Goal: Task Accomplishment & Management: Use online tool/utility

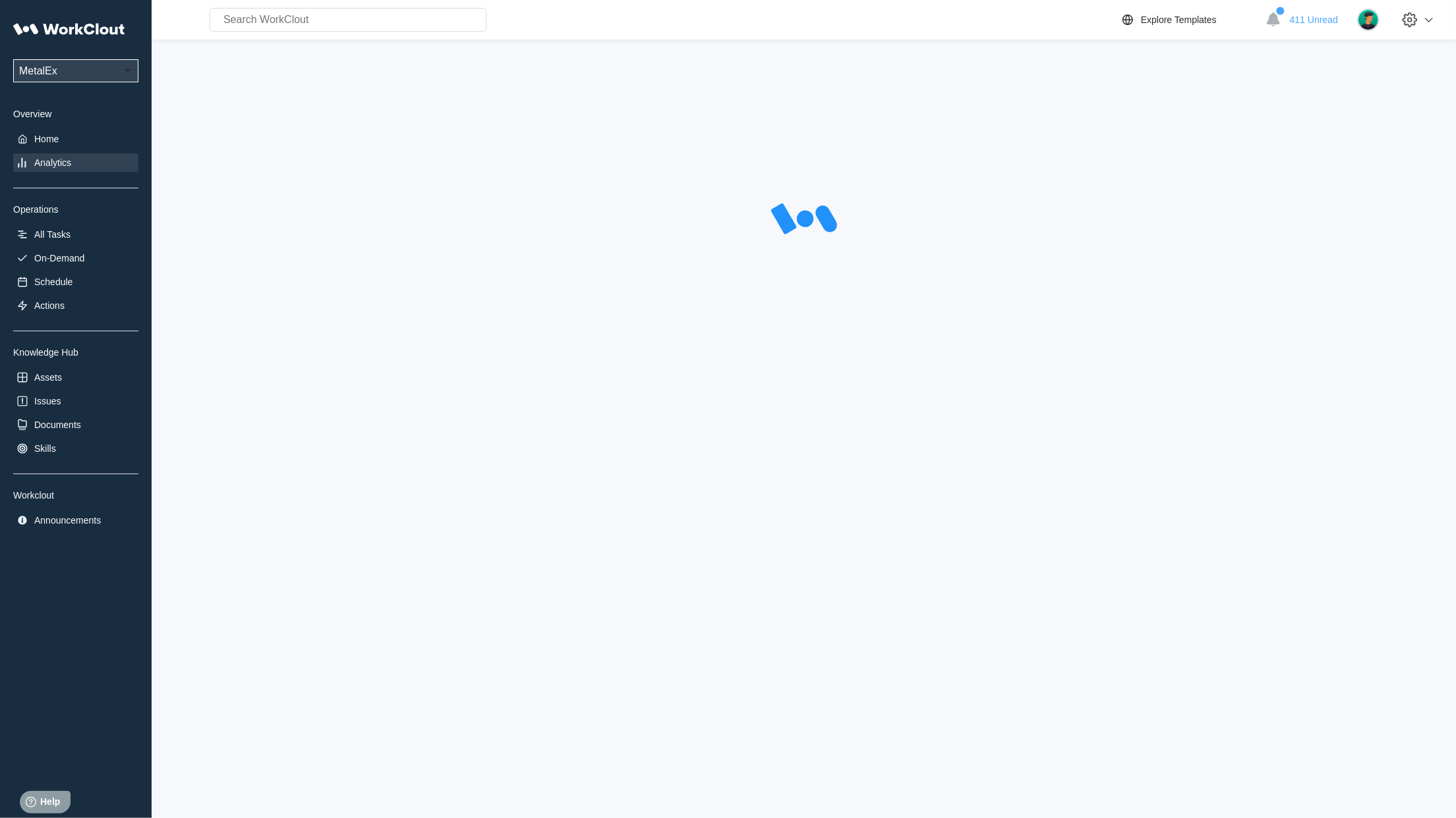
click at [78, 167] on div "Analytics" at bounding box center [76, 162] width 125 height 18
click at [45, 129] on div "UPG Enterprises MetalEx Overview Home Analytics Operations All Tasks On-Demand …" at bounding box center [76, 272] width 125 height 514
click at [44, 135] on div "Home" at bounding box center [46, 139] width 25 height 10
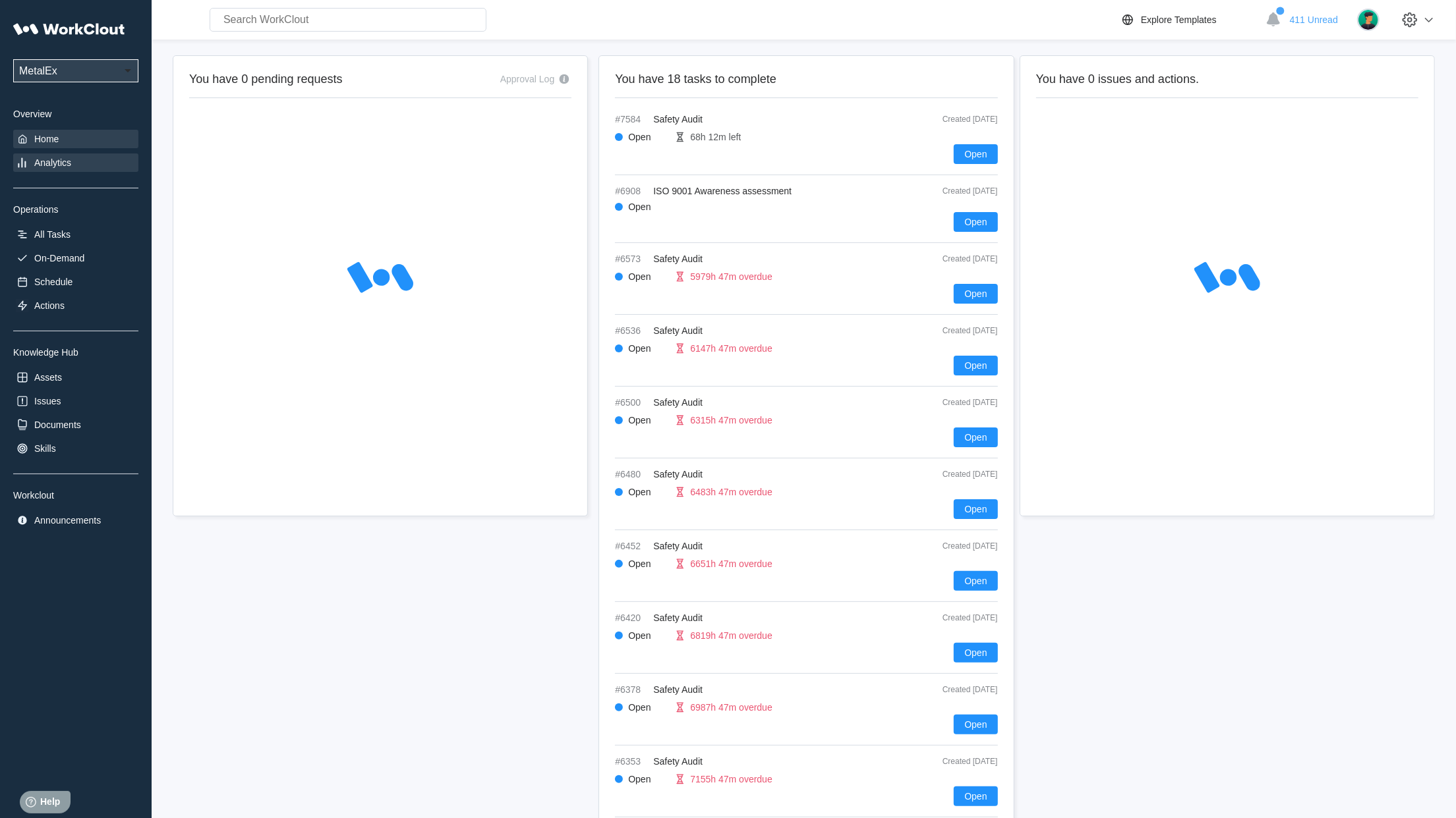
click at [40, 159] on div "Analytics" at bounding box center [53, 162] width 37 height 10
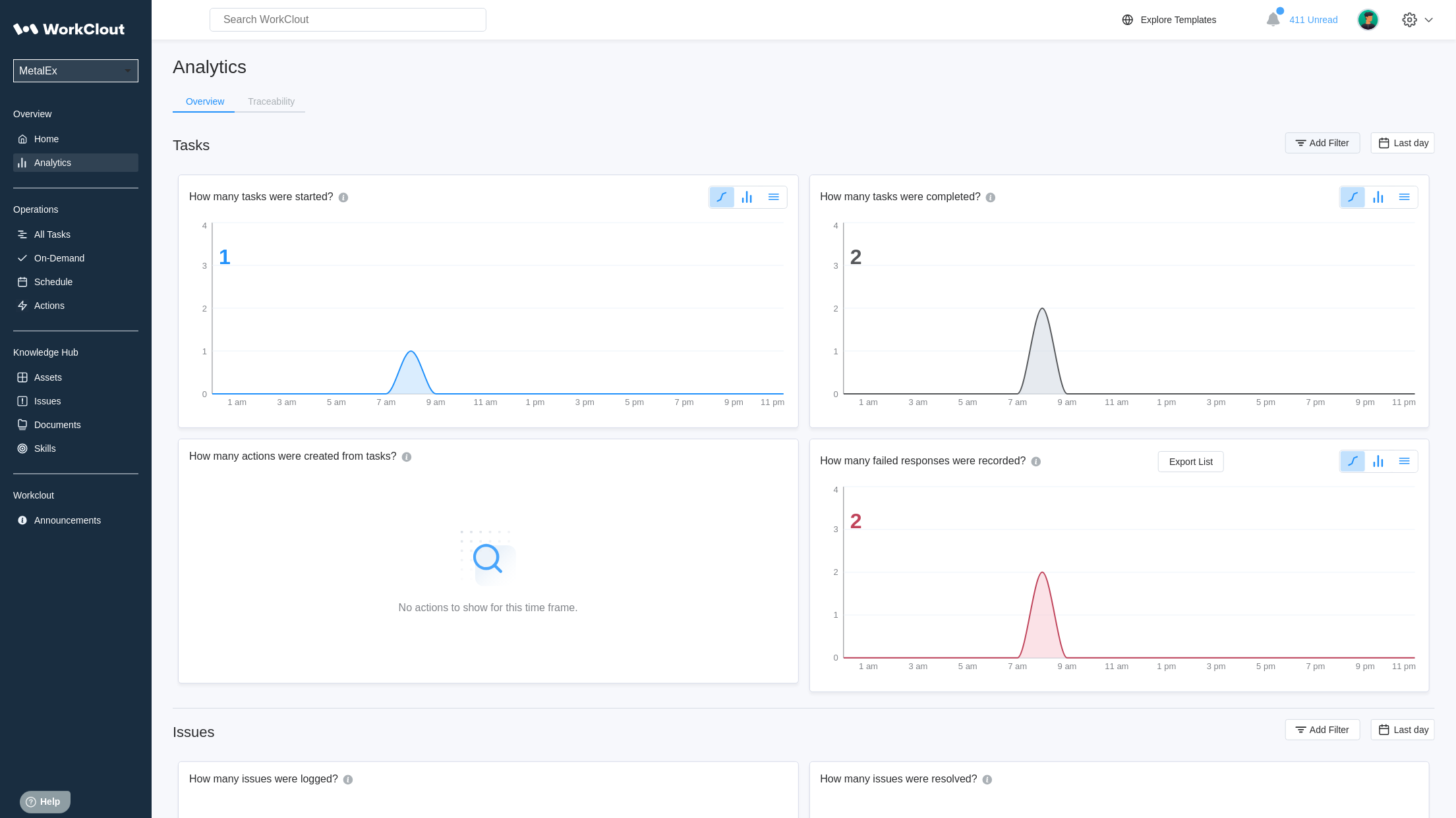
click at [1340, 143] on span "Add Filter" at bounding box center [1329, 143] width 40 height 10
click at [1039, 186] on div at bounding box center [1039, 194] width 18 height 25
click at [995, 248] on div "Tag" at bounding box center [978, 243] width 126 height 10
click at [1110, 192] on div "Tag" at bounding box center [1201, 194] width 265 height 18
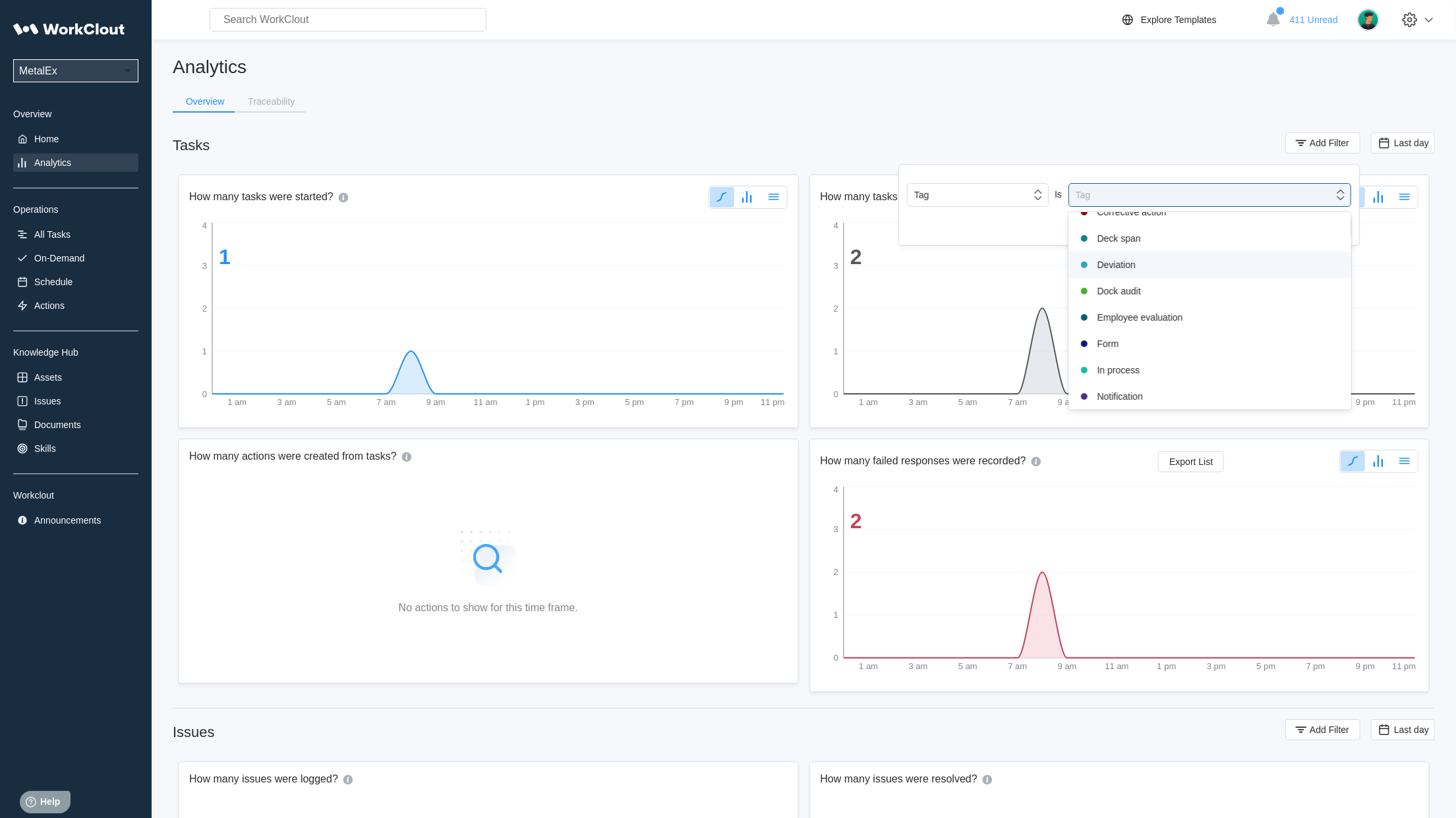
scroll to position [276, 0]
click at [1119, 327] on div "Safety audit" at bounding box center [1209, 317] width 283 height 26
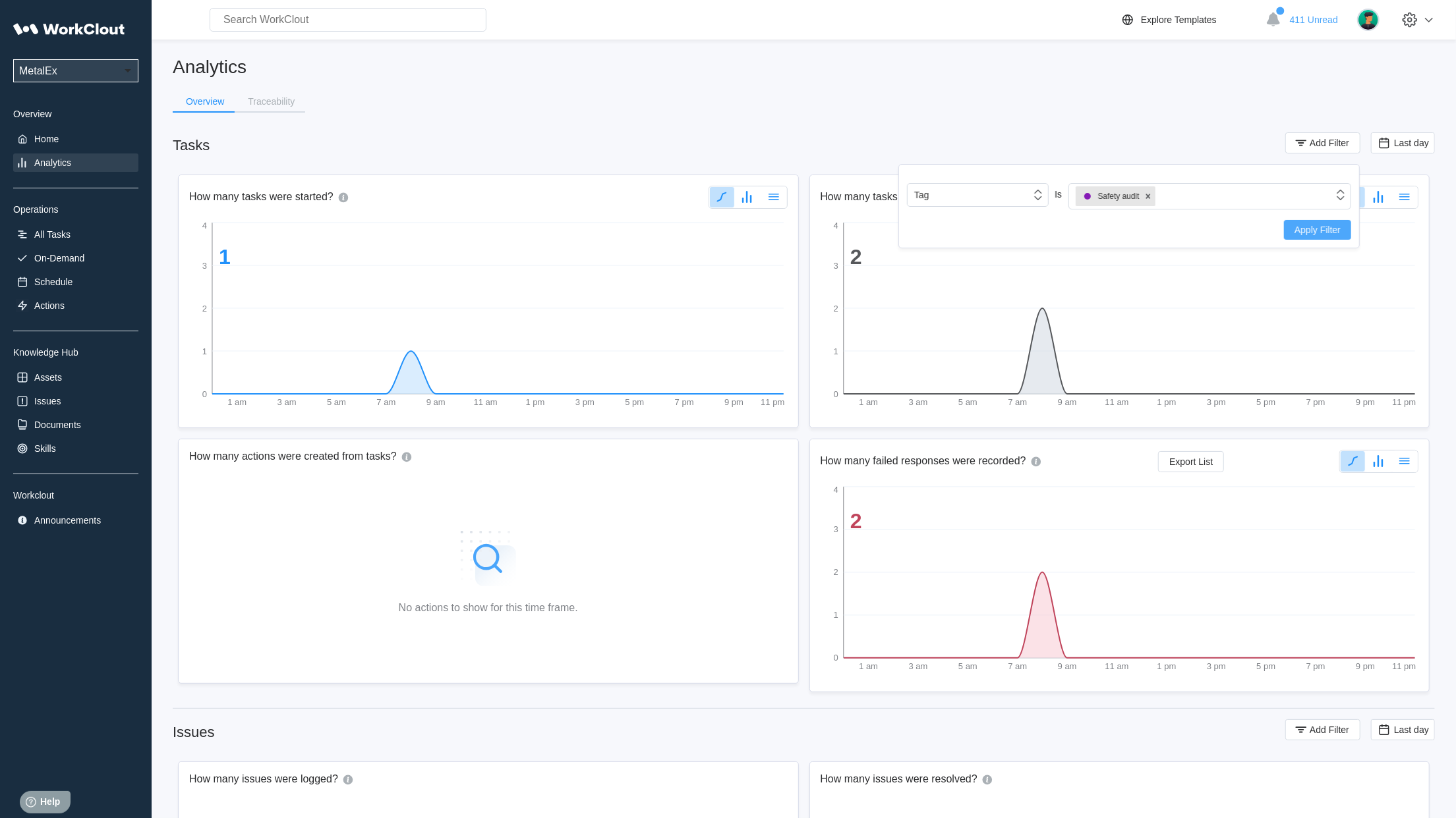
click at [1326, 234] on span "Apply Filter" at bounding box center [1317, 230] width 46 height 10
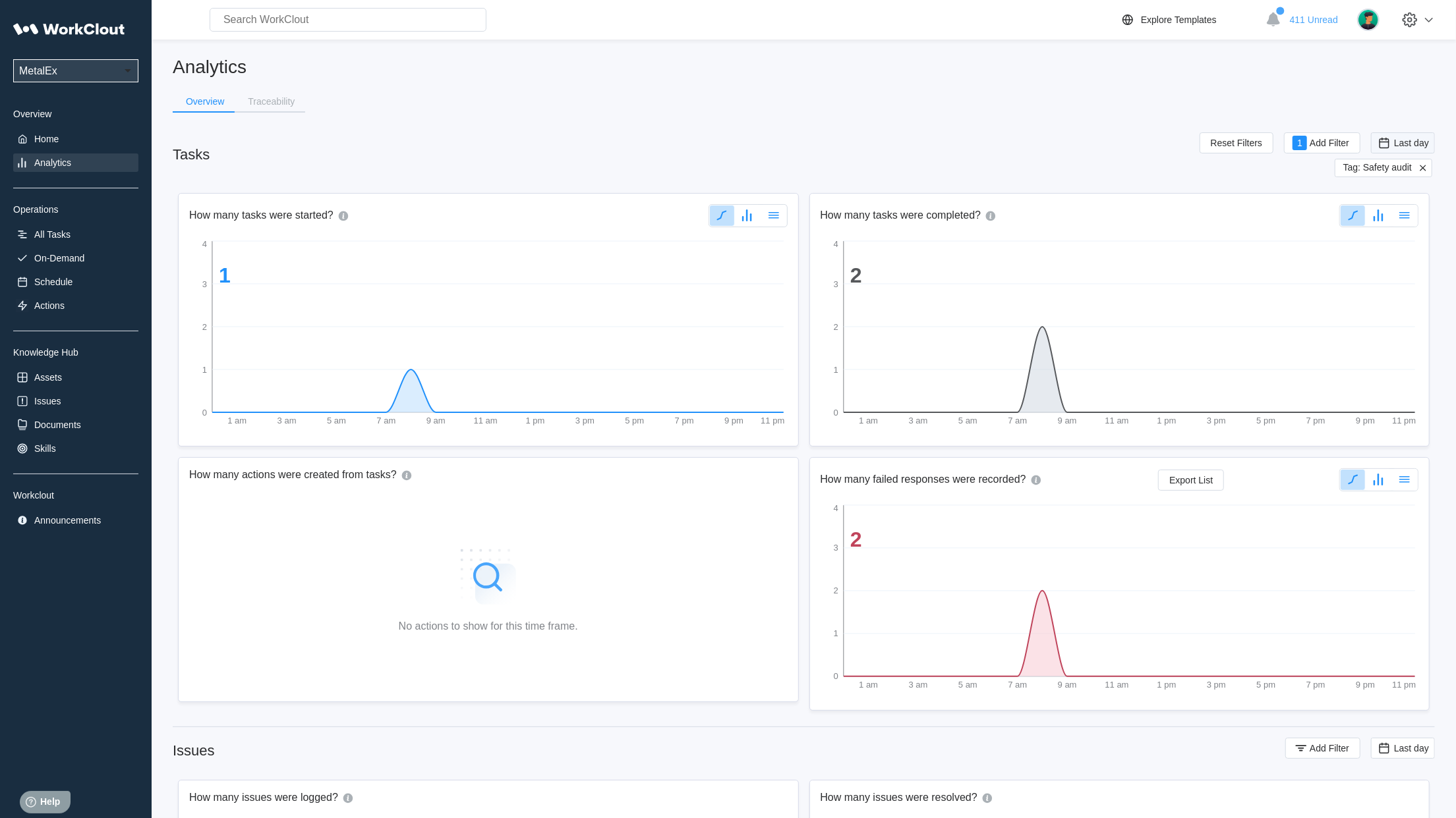
click at [1407, 147] on span "Last day" at bounding box center [1411, 143] width 35 height 10
click at [1377, 274] on div "Custom" at bounding box center [1383, 274] width 32 height 10
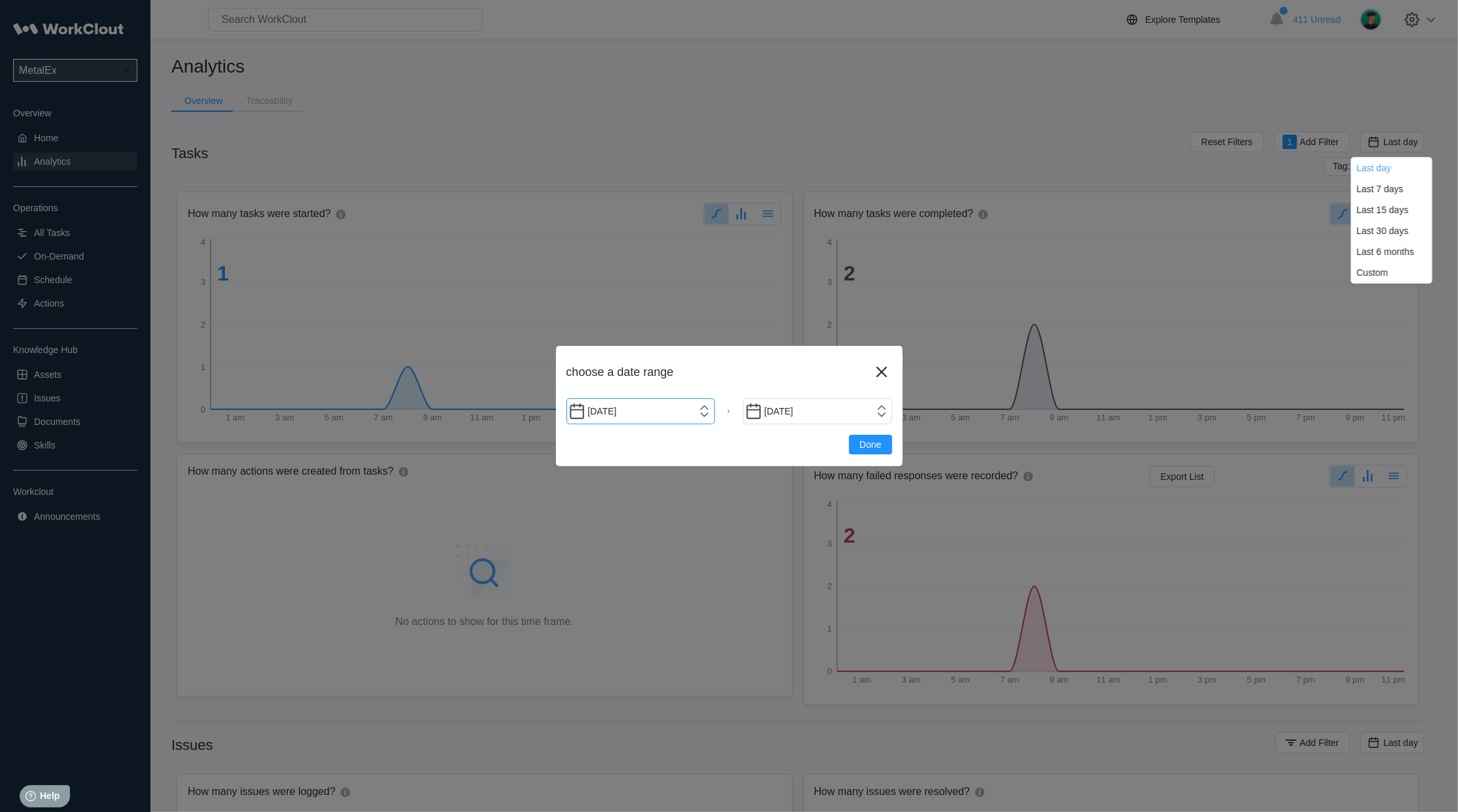
click at [705, 416] on input "[DATE]" at bounding box center [641, 411] width 150 height 26
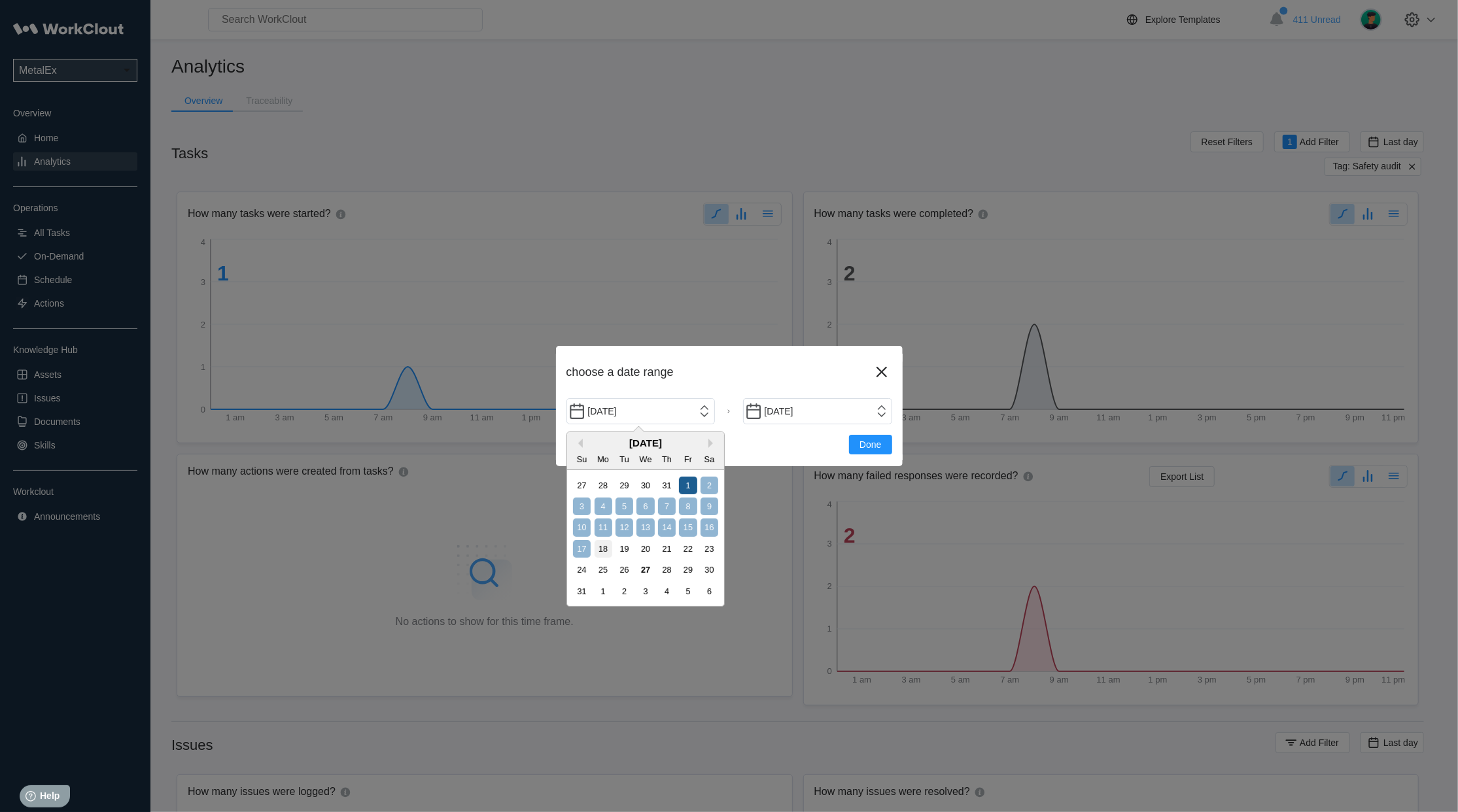
click at [686, 482] on div "1" at bounding box center [687, 485] width 17 height 17
type input "[DATE]"
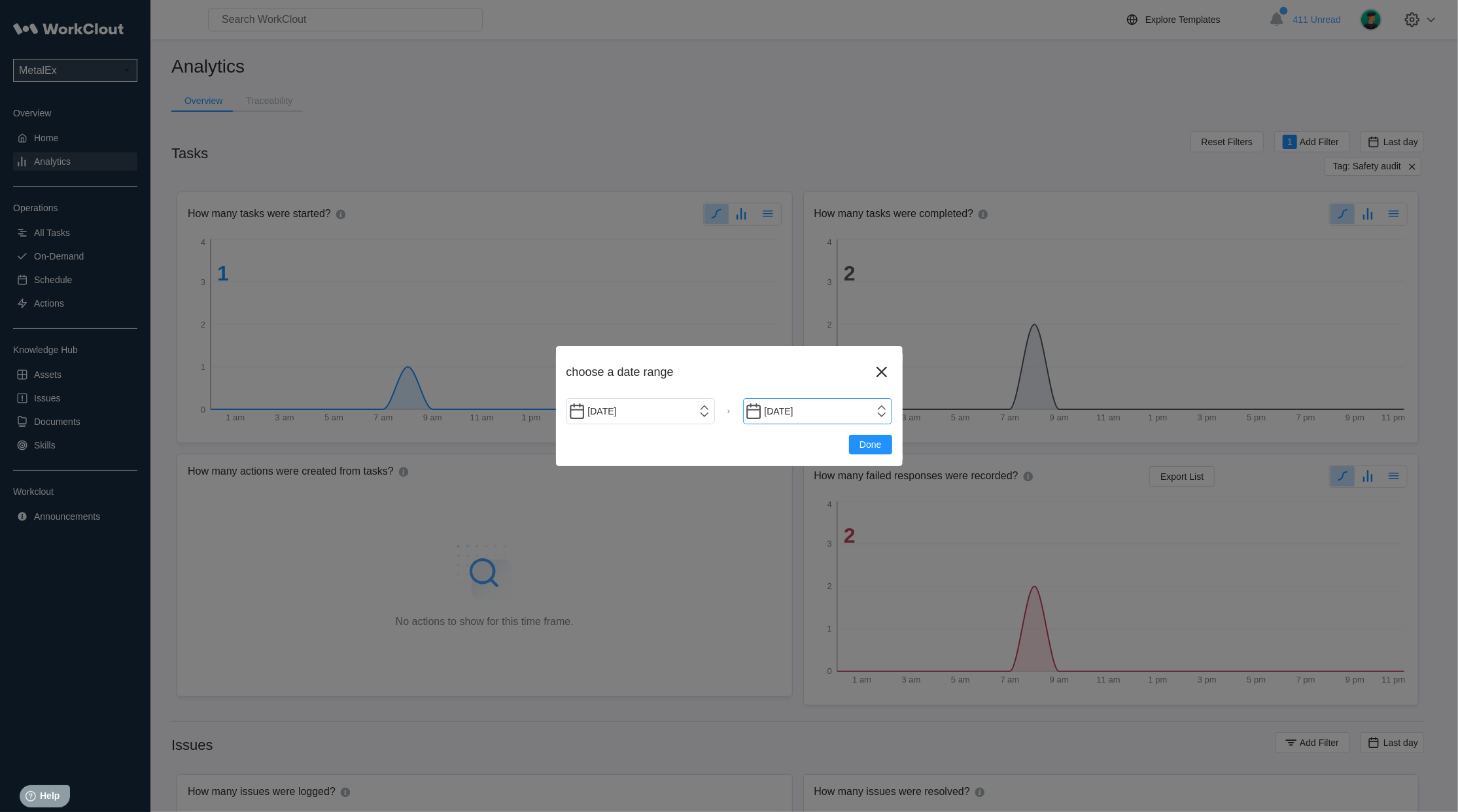
click at [862, 409] on input "[DATE]" at bounding box center [817, 411] width 150 height 26
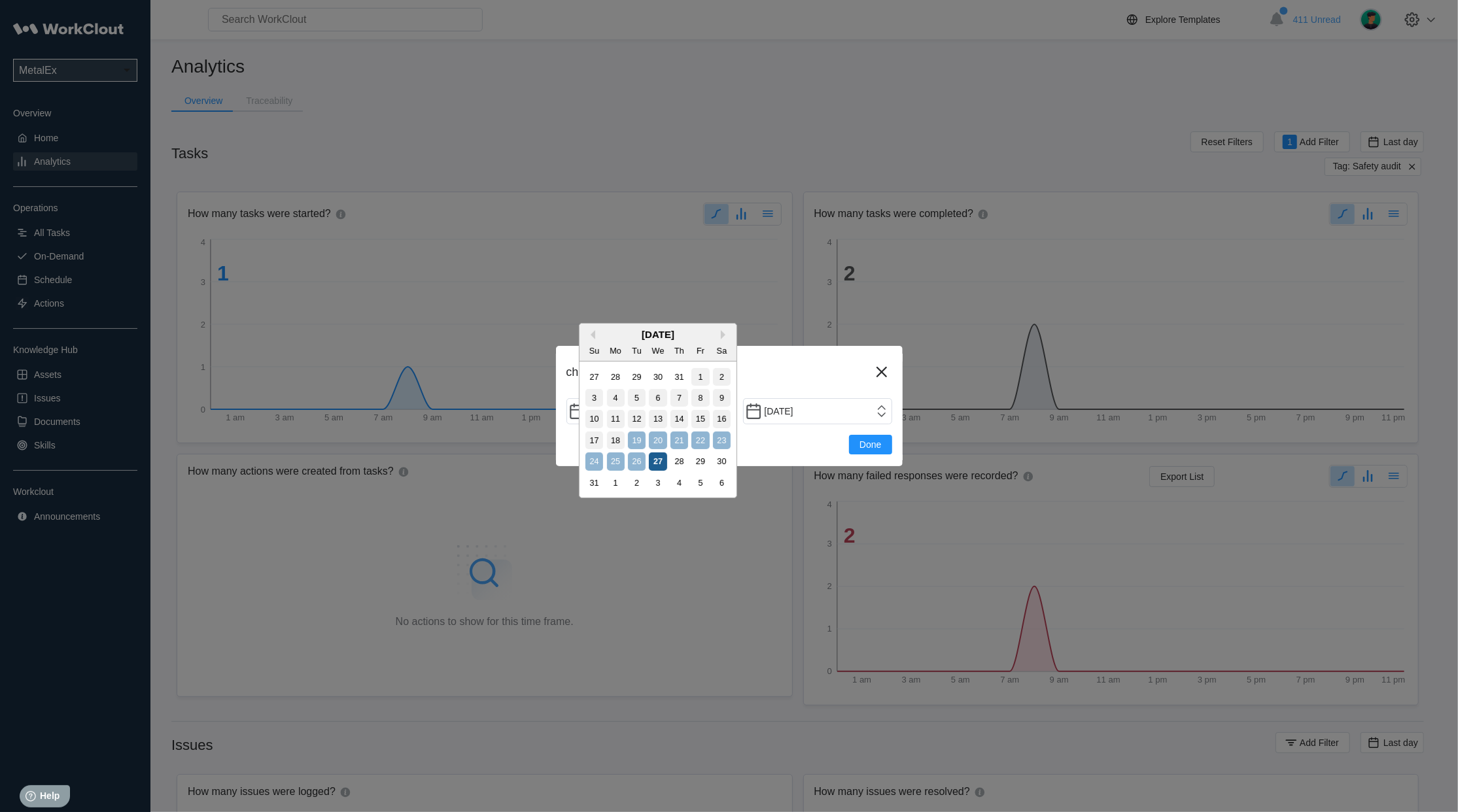
click at [653, 463] on div "27" at bounding box center [657, 461] width 17 height 17
type input "[DATE]"
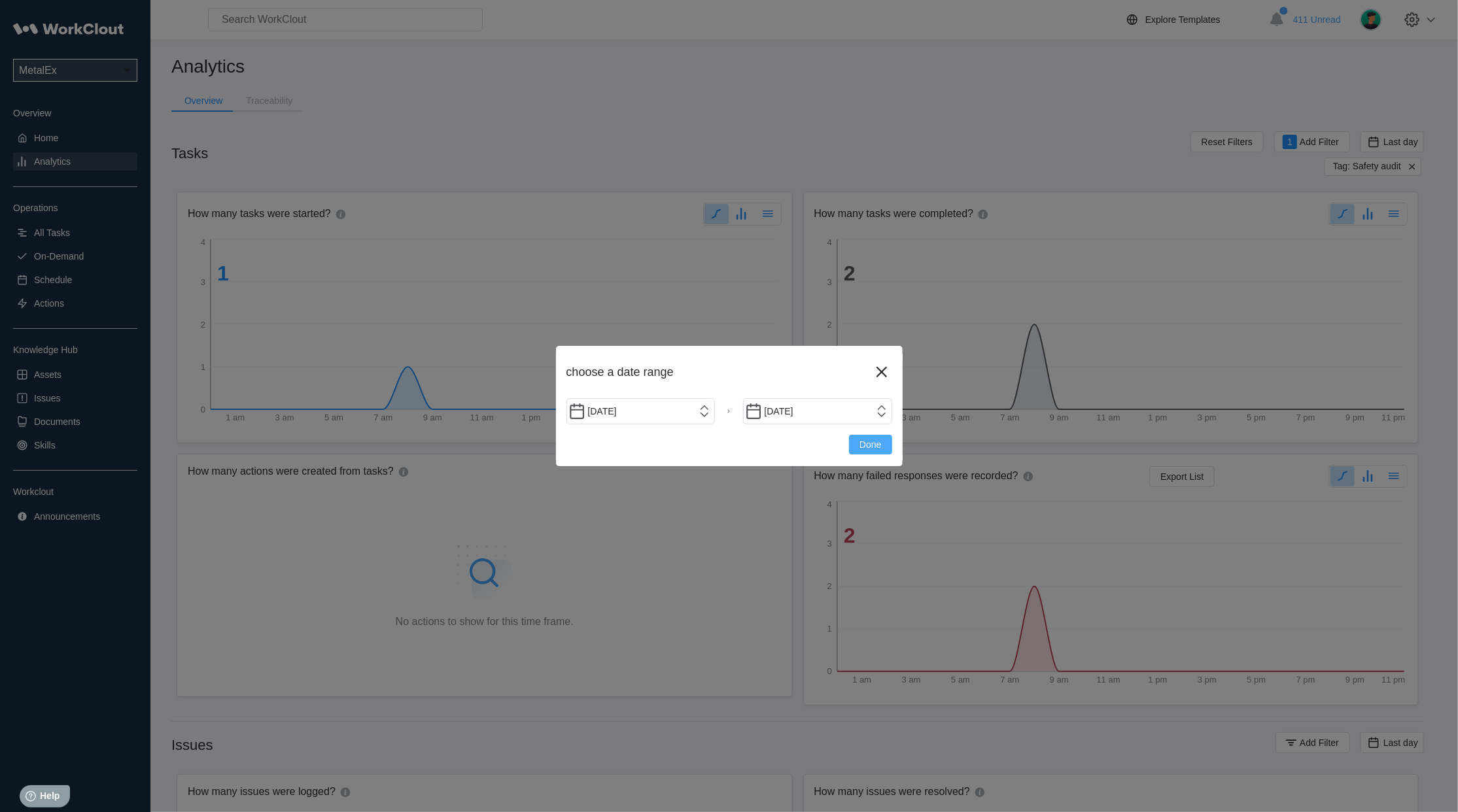
click at [864, 440] on span "Done" at bounding box center [870, 445] width 21 height 9
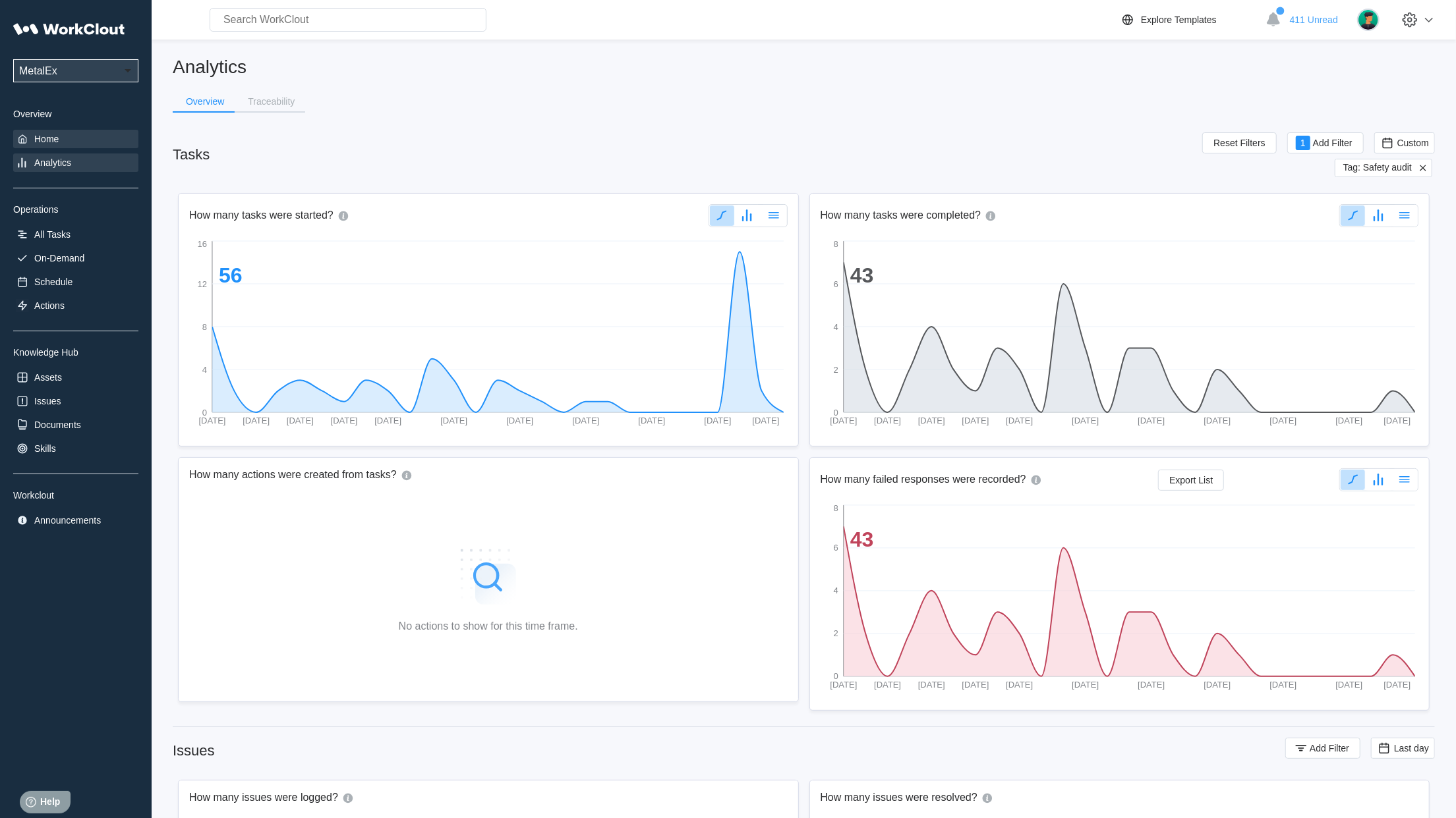
click at [36, 143] on div "Home" at bounding box center [46, 139] width 25 height 10
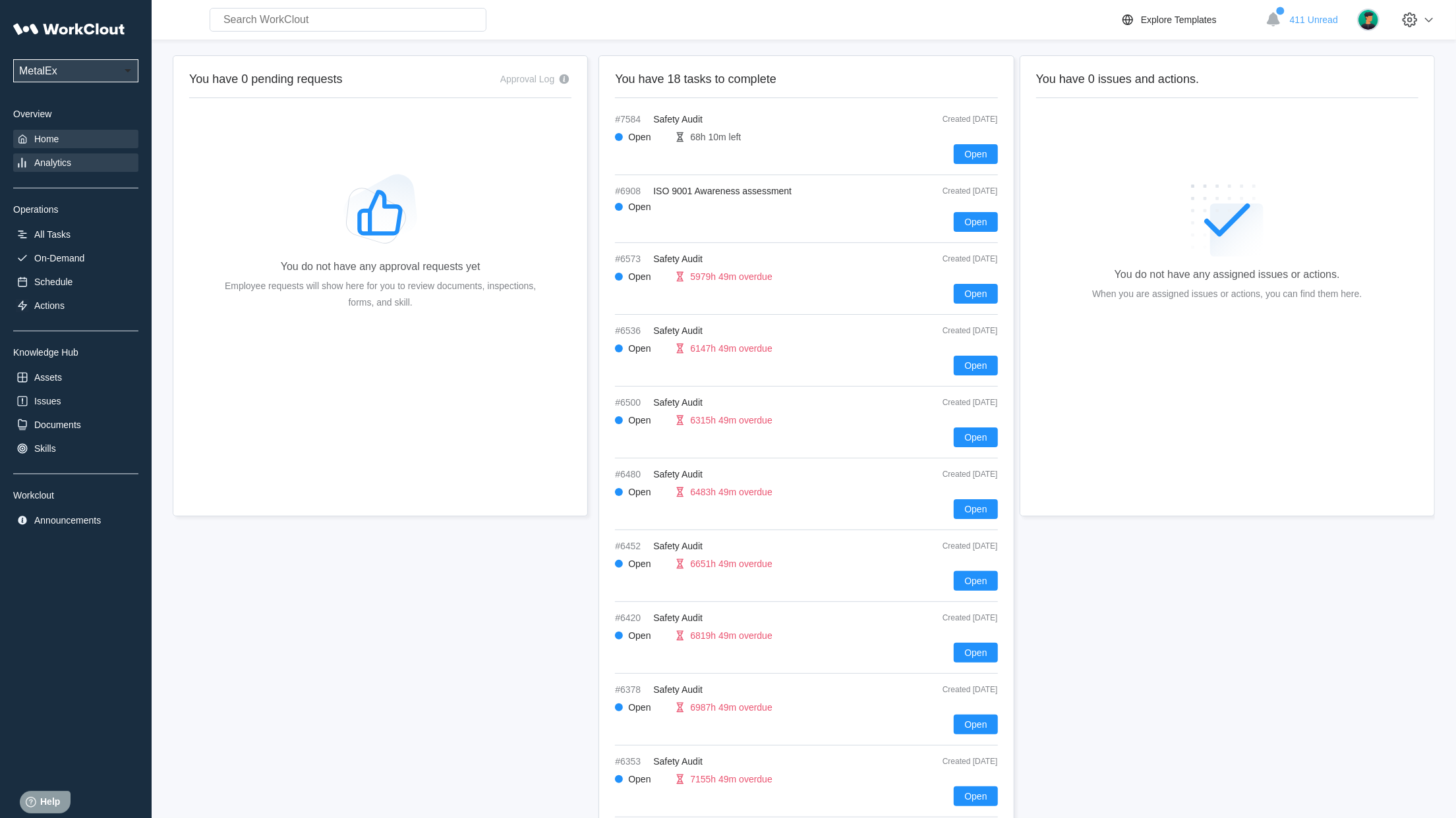
click at [54, 166] on div "Analytics" at bounding box center [53, 162] width 37 height 10
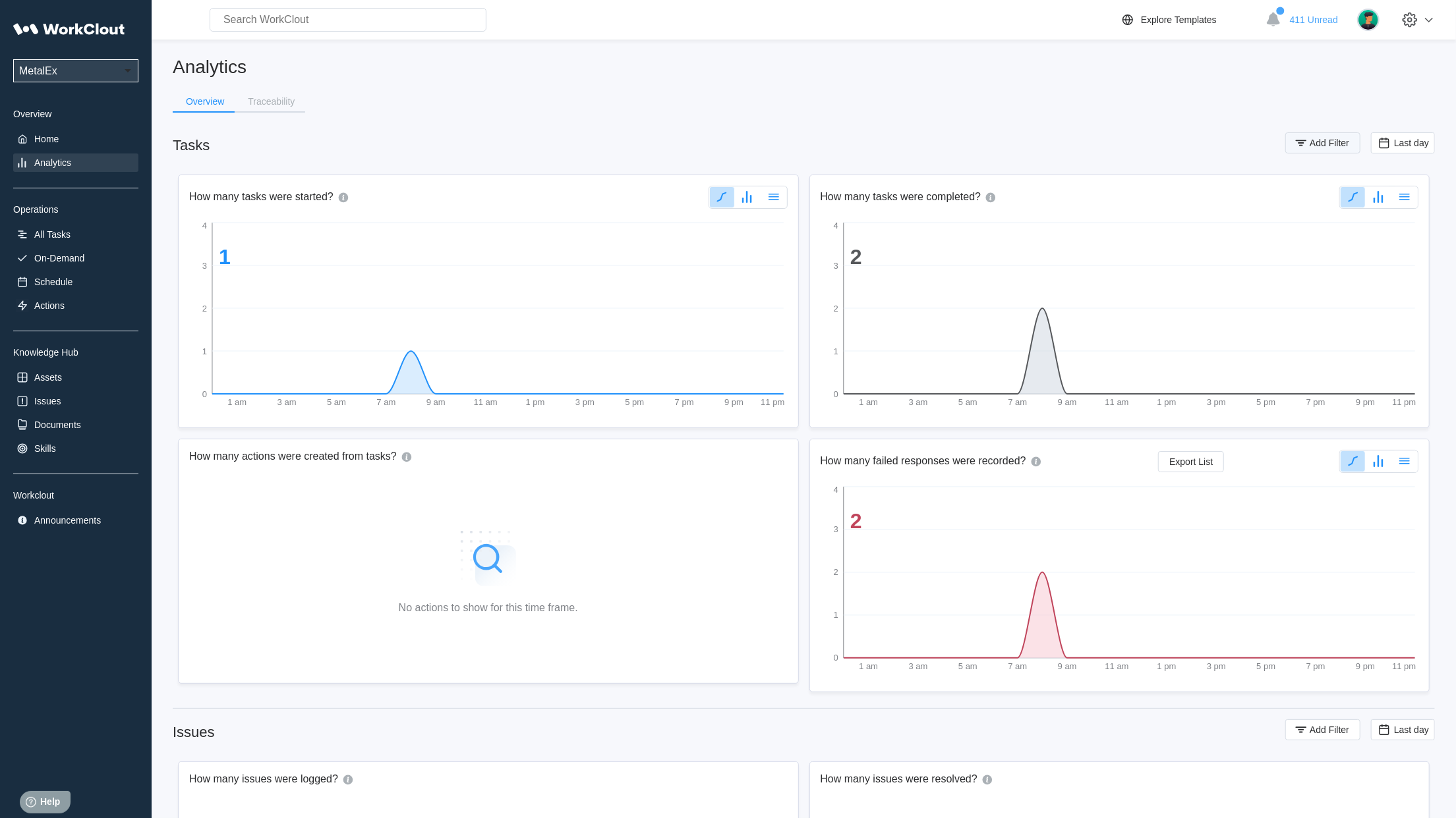
drag, startPoint x: 1312, startPoint y: 141, endPoint x: 1324, endPoint y: 140, distance: 12.0
click at [1322, 140] on span "Add Filter" at bounding box center [1329, 143] width 40 height 10
click at [958, 195] on div "Assignee" at bounding box center [969, 194] width 124 height 18
drag, startPoint x: 955, startPoint y: 250, endPoint x: 1085, endPoint y: 209, distance: 136.3
click at [961, 248] on div "Tag" at bounding box center [978, 244] width 142 height 21
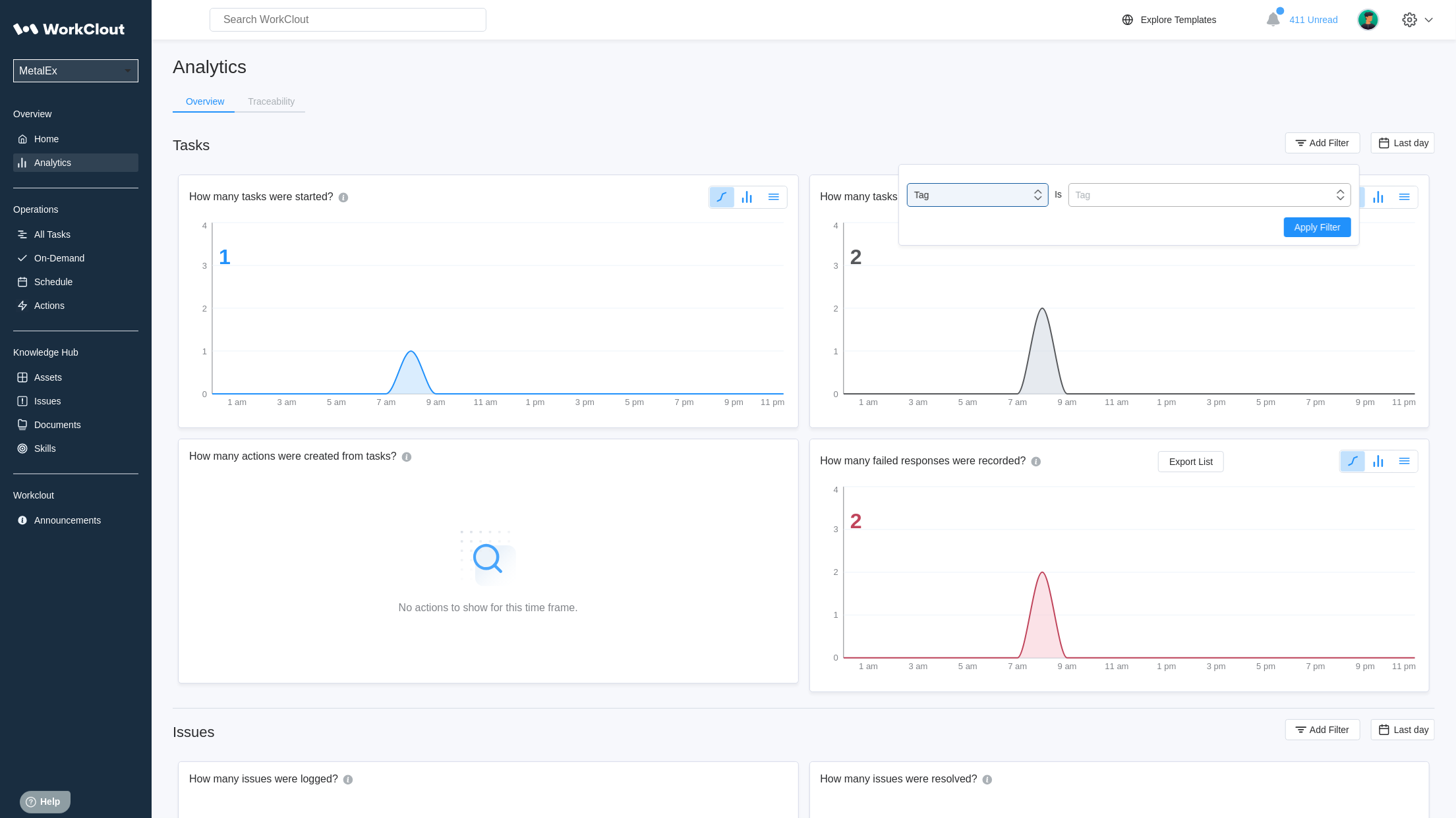
click at [1113, 198] on div "Tag" at bounding box center [1201, 194] width 265 height 18
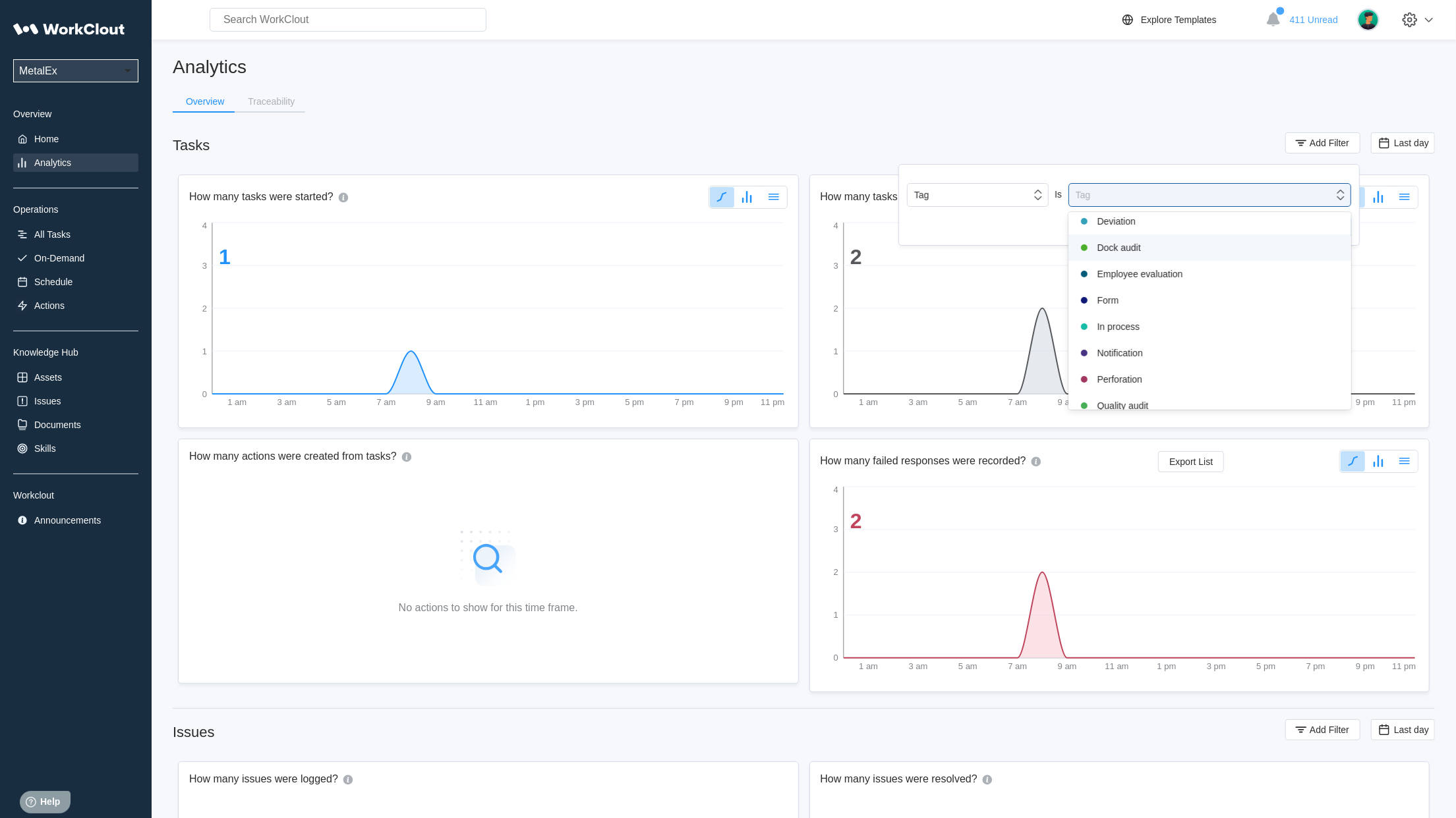
scroll to position [276, 0]
click at [1129, 316] on div "Safety audit" at bounding box center [1209, 318] width 267 height 16
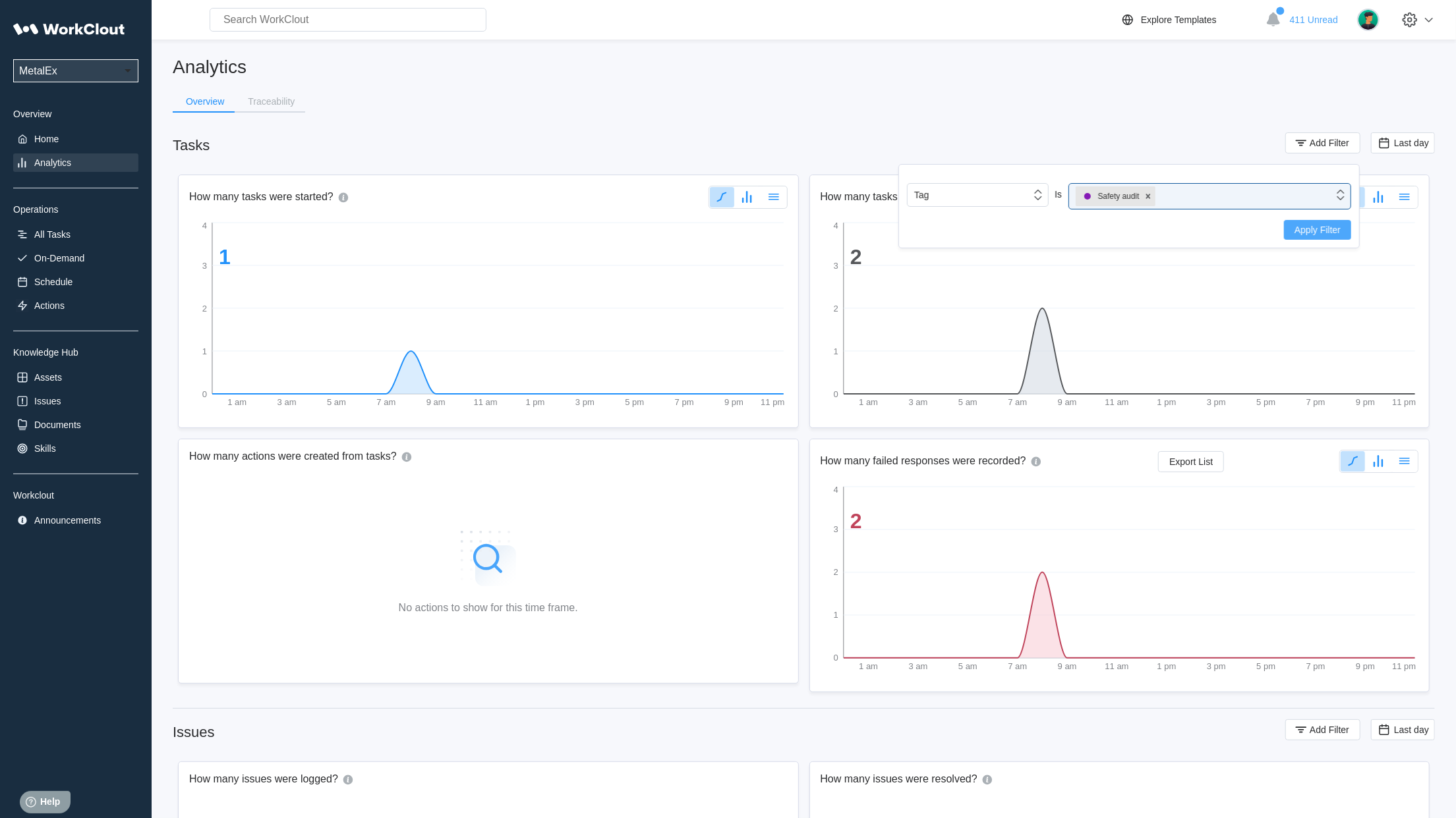
click at [1310, 225] on span "Apply Filter" at bounding box center [1317, 230] width 46 height 10
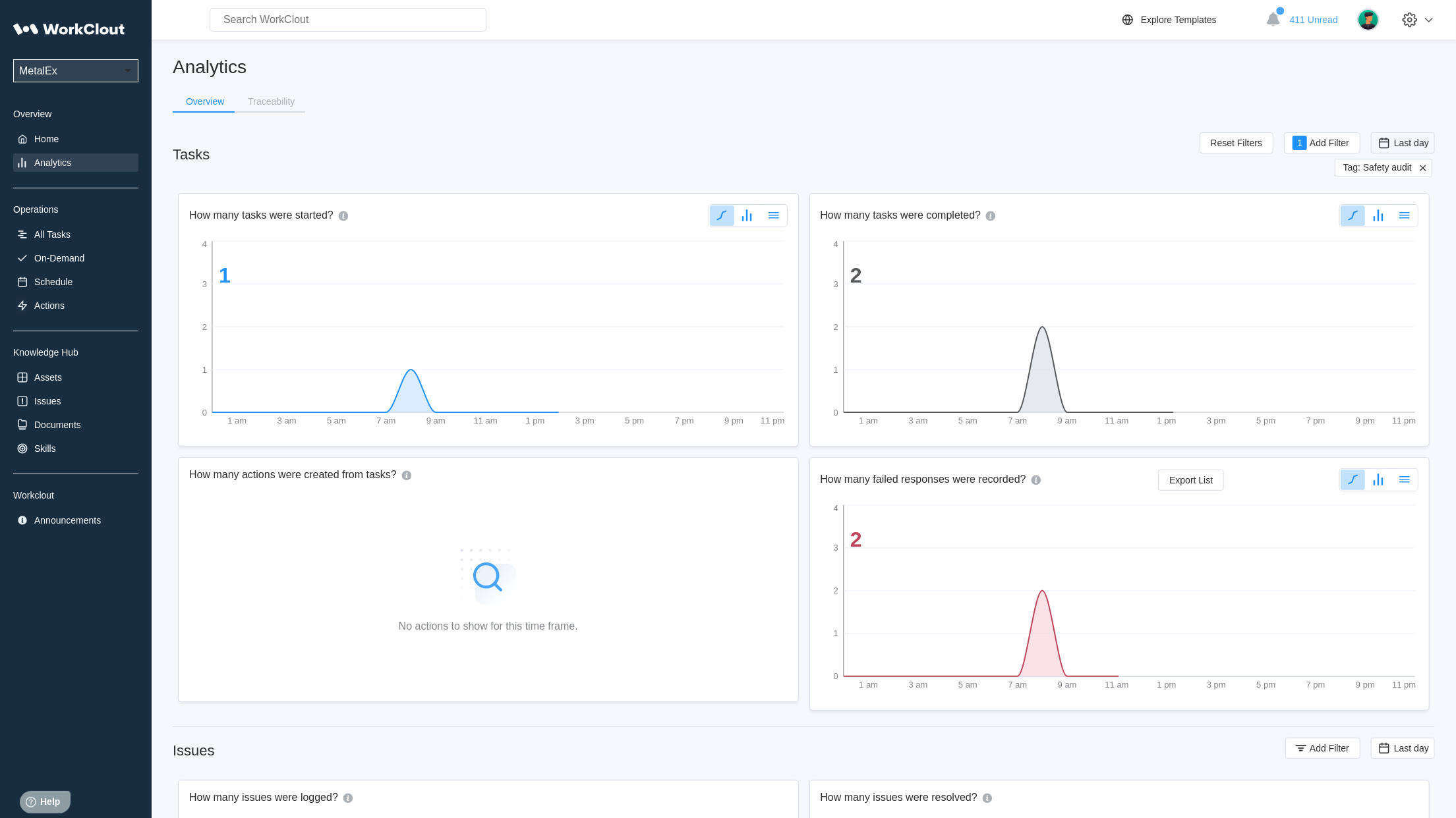
click at [1414, 140] on span "Last day" at bounding box center [1411, 143] width 35 height 10
drag, startPoint x: 1379, startPoint y: 275, endPoint x: 1367, endPoint y: 276, distance: 12.0
click at [1379, 276] on div "Custom" at bounding box center [1383, 274] width 32 height 10
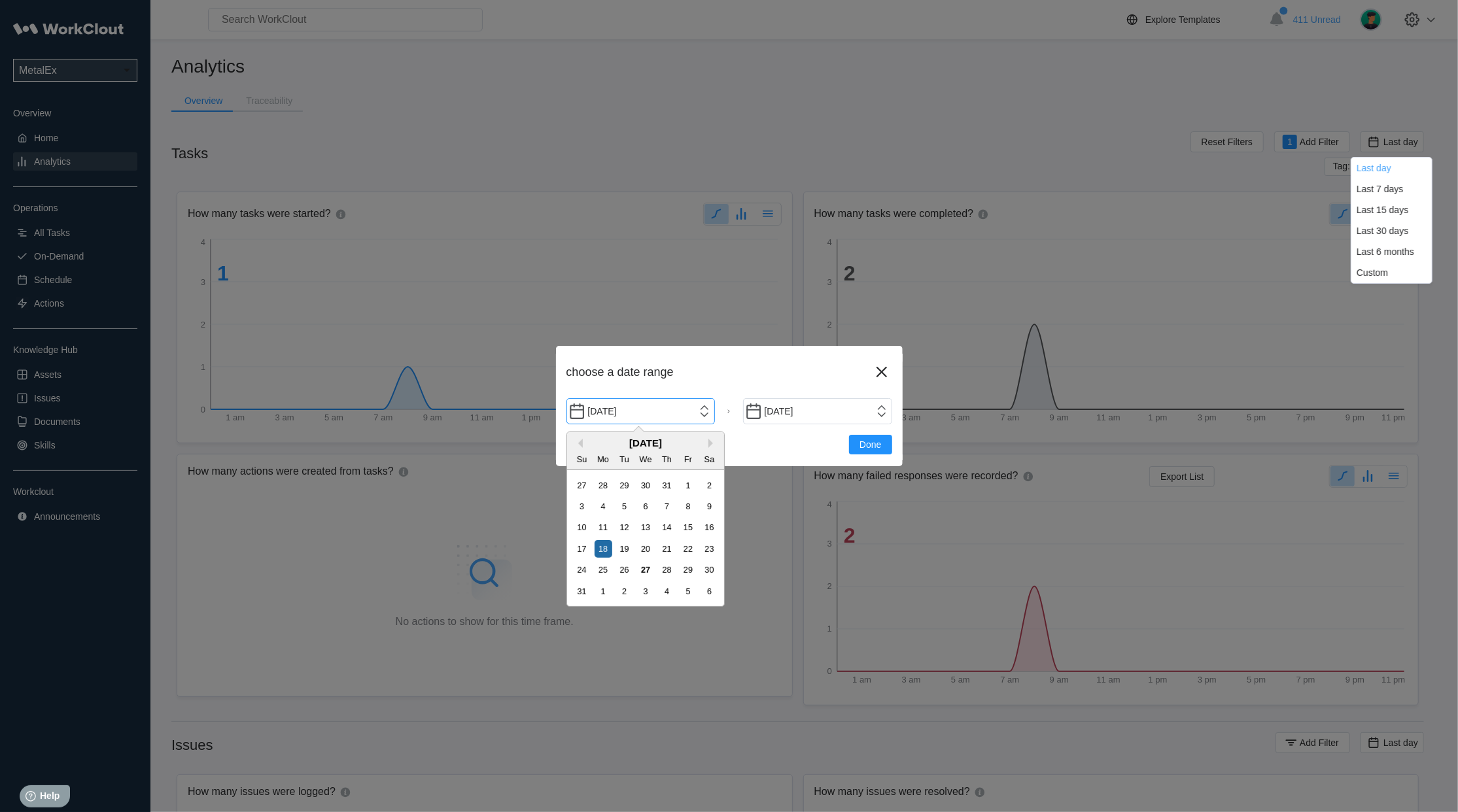
click at [712, 410] on input "[DATE]" at bounding box center [641, 411] width 150 height 26
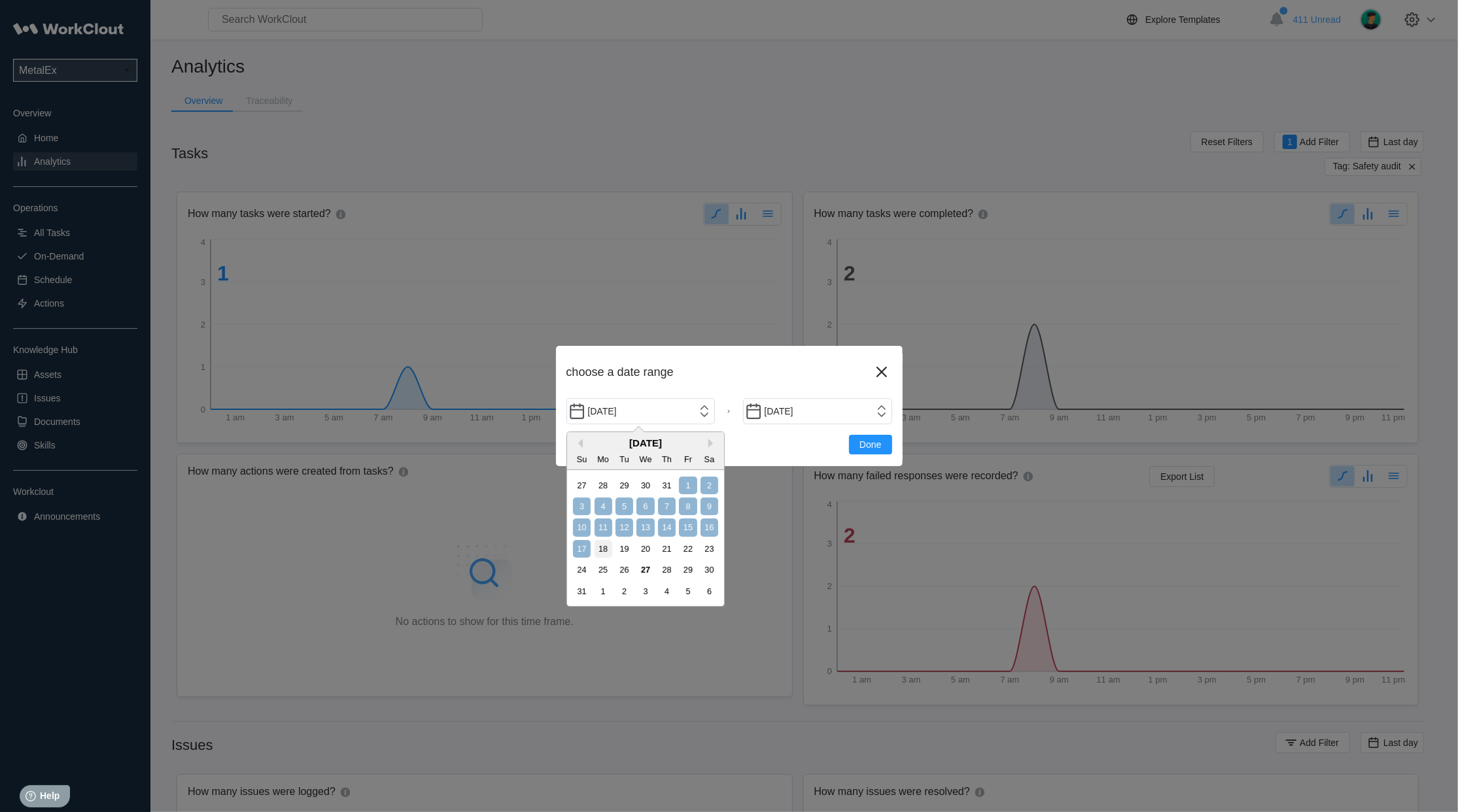
click at [689, 485] on div "1" at bounding box center [687, 485] width 17 height 17
type input "[DATE]"
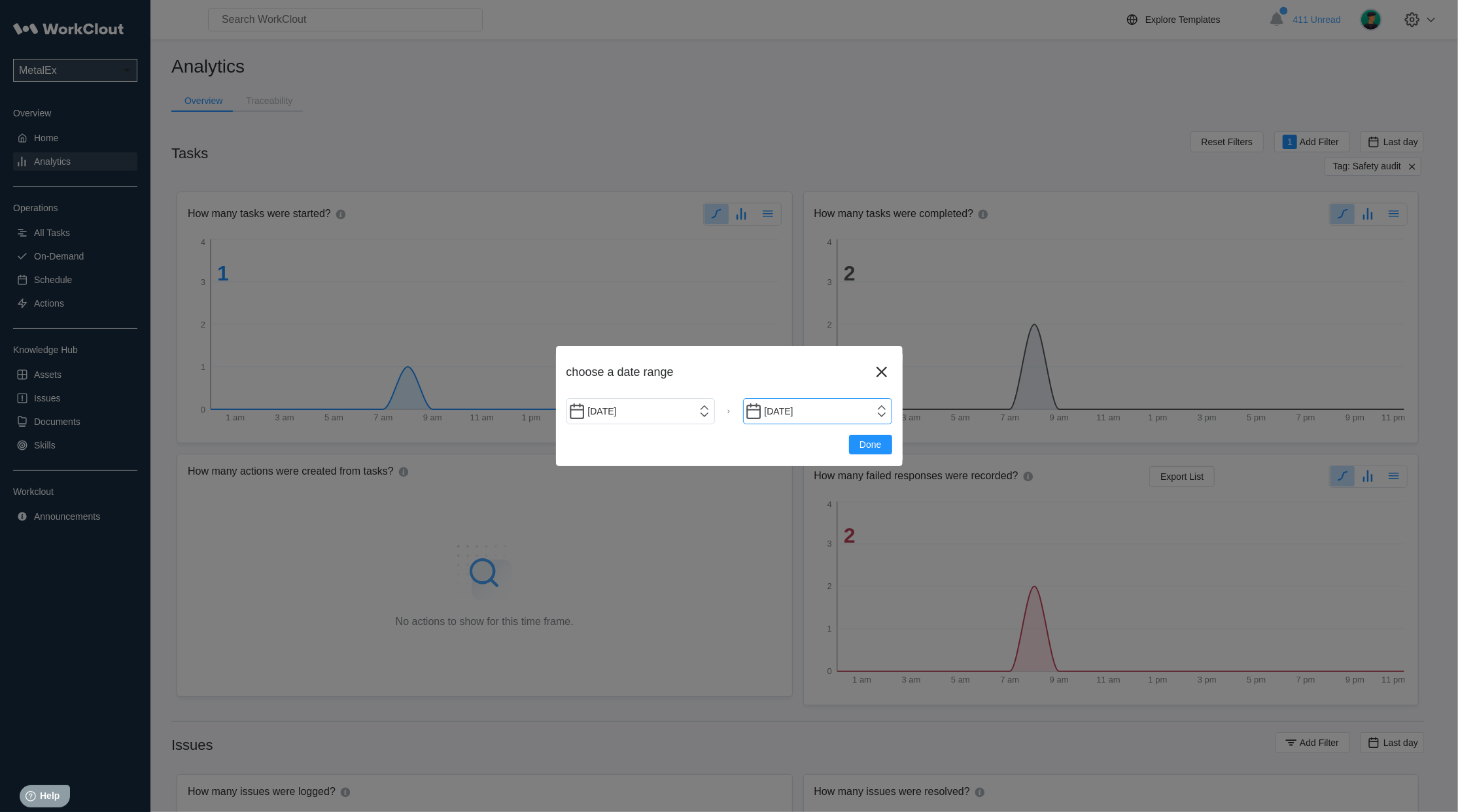
click at [840, 421] on input "[DATE]" at bounding box center [817, 411] width 150 height 26
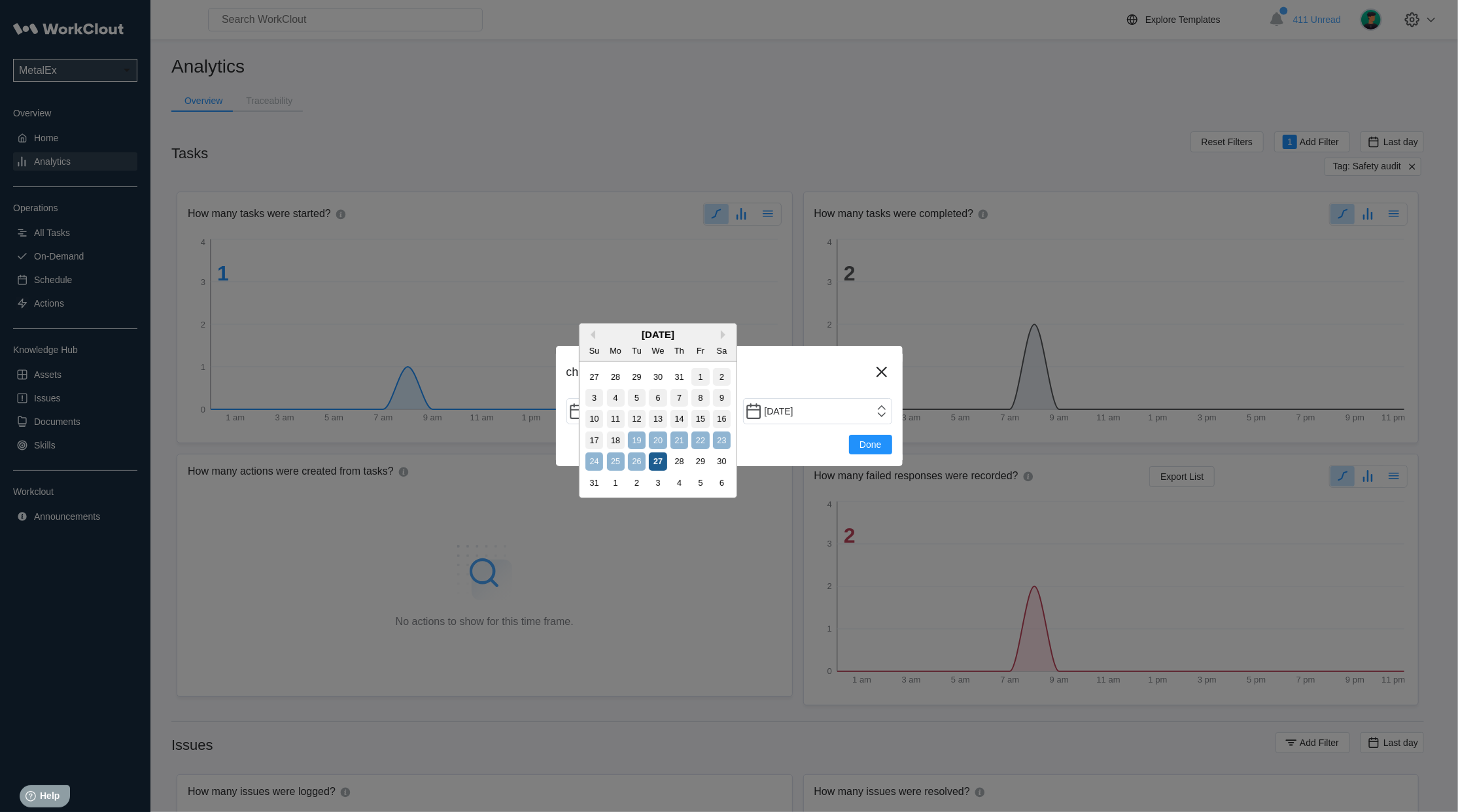
click at [655, 463] on div "27" at bounding box center [657, 461] width 17 height 17
type input "[DATE]"
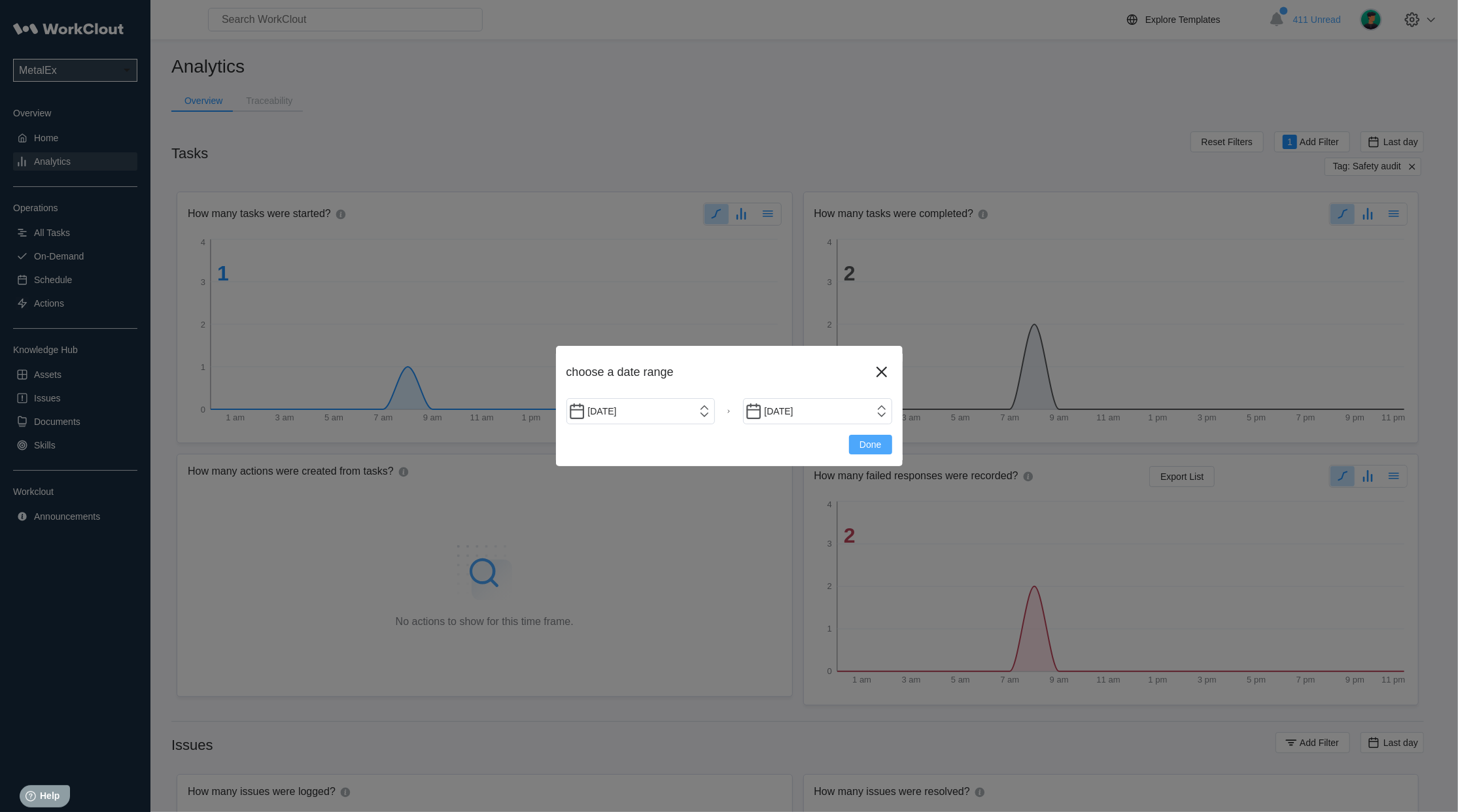
click at [874, 442] on span "Done" at bounding box center [870, 445] width 21 height 9
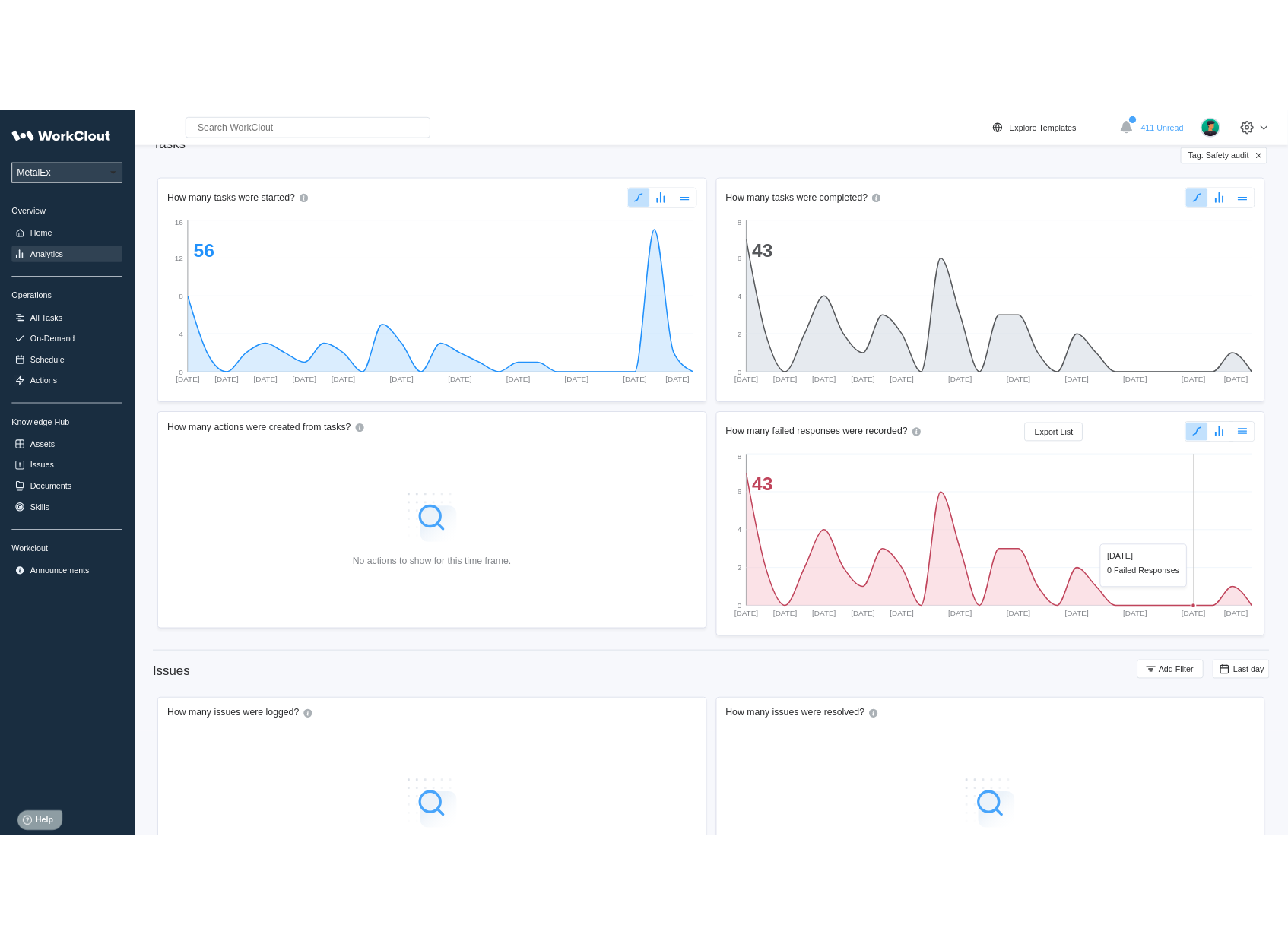
scroll to position [168, 0]
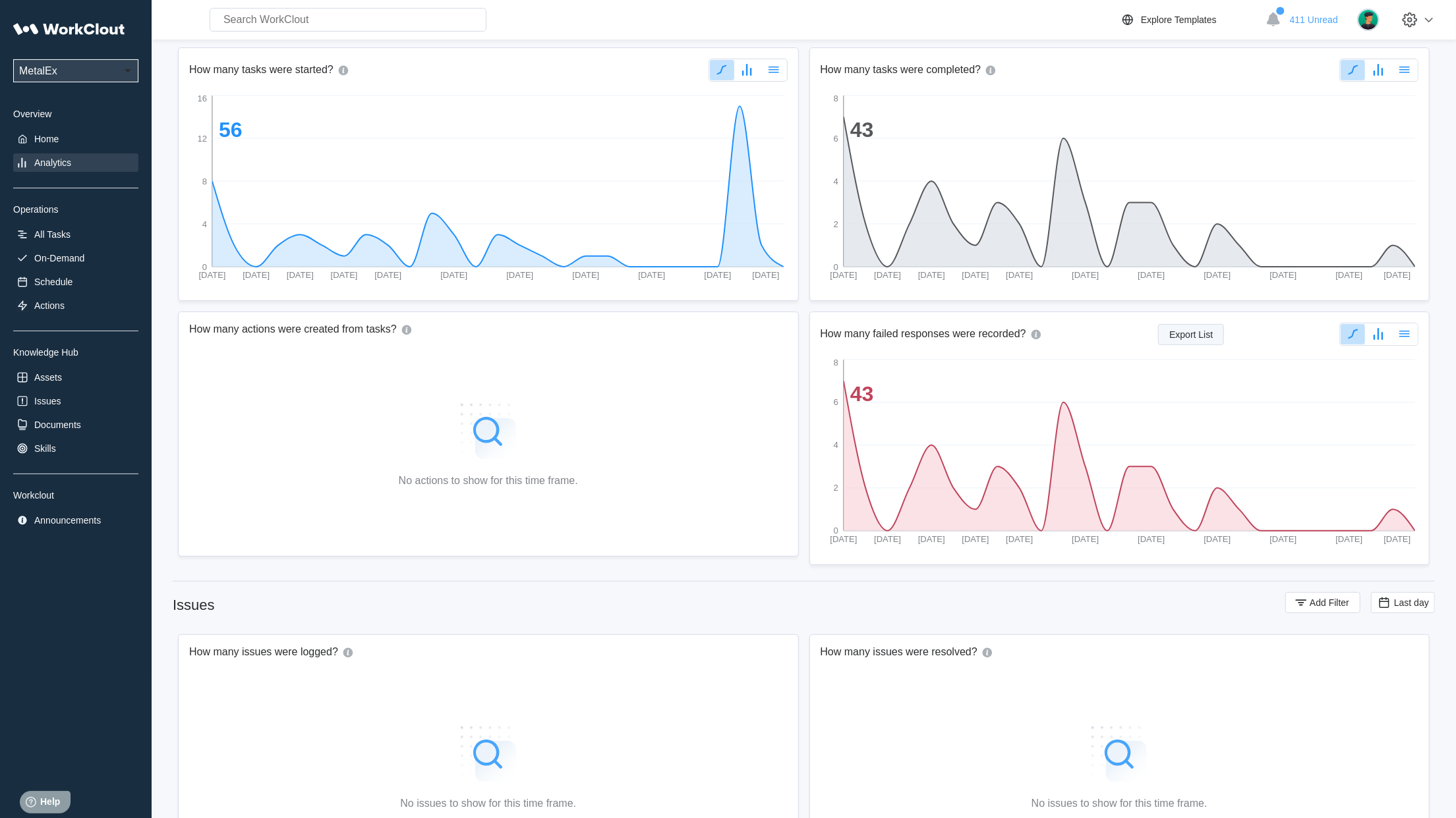
click at [1184, 330] on span "Export List" at bounding box center [1191, 335] width 44 height 10
